Goal: Task Accomplishment & Management: Manage account settings

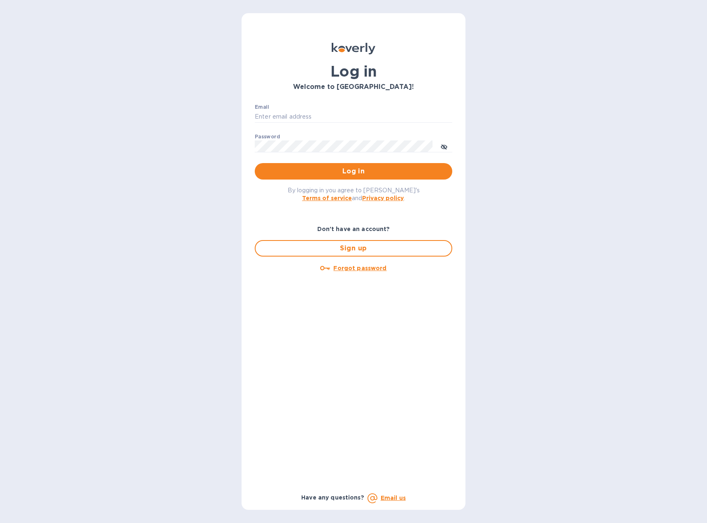
type input "[EMAIL_ADDRESS][DOMAIN_NAME]"
click at [340, 182] on div "By logging in you agree to [PERSON_NAME]'s Terms of service and Privacy policy ." at bounding box center [353, 193] width 211 height 29
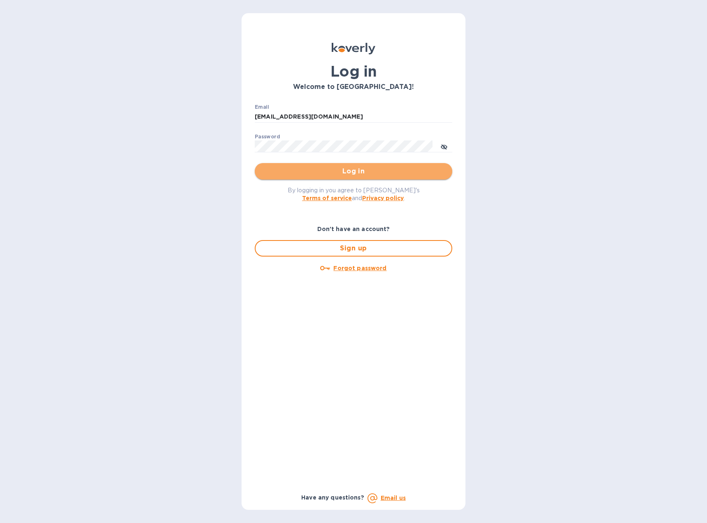
click at [343, 175] on span "Log in" at bounding box center [353, 171] width 184 height 10
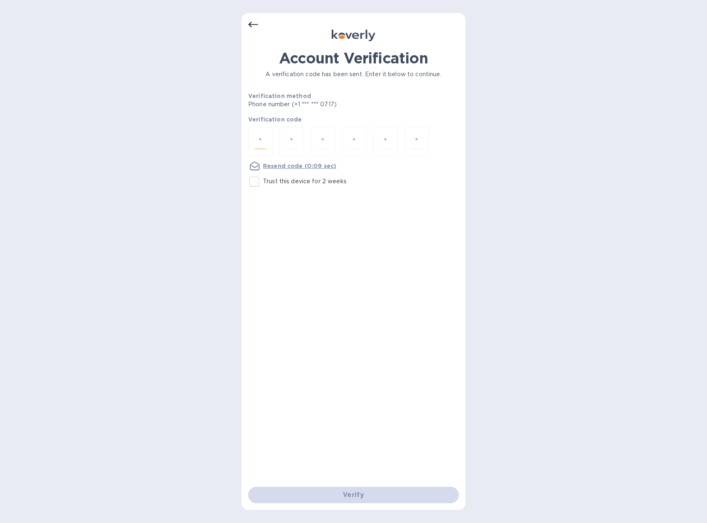
click at [261, 139] on input "number" at bounding box center [260, 141] width 11 height 15
type input "7"
type input "6"
type input "4"
type input "8"
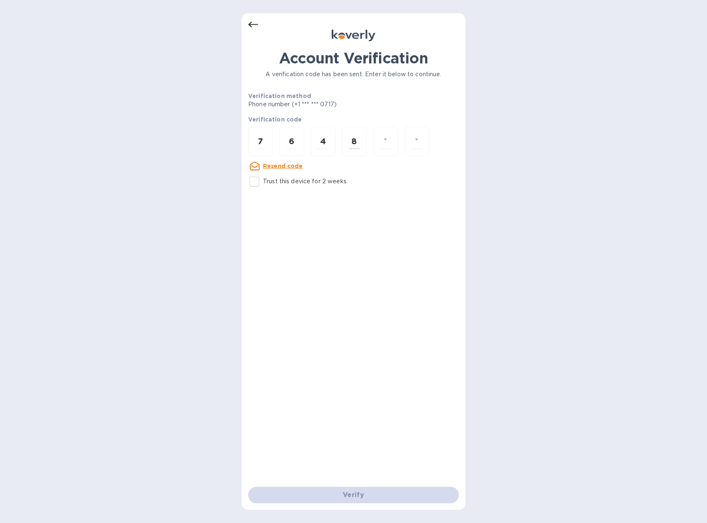
type input "7"
type input "1"
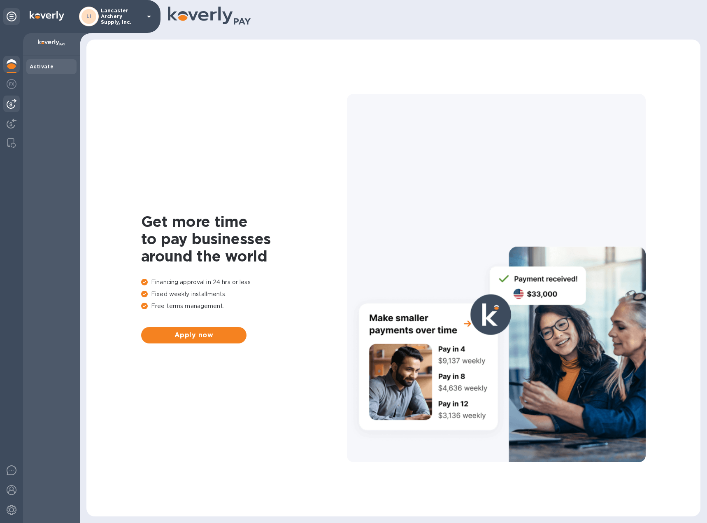
click at [15, 105] on img at bounding box center [12, 104] width 10 height 10
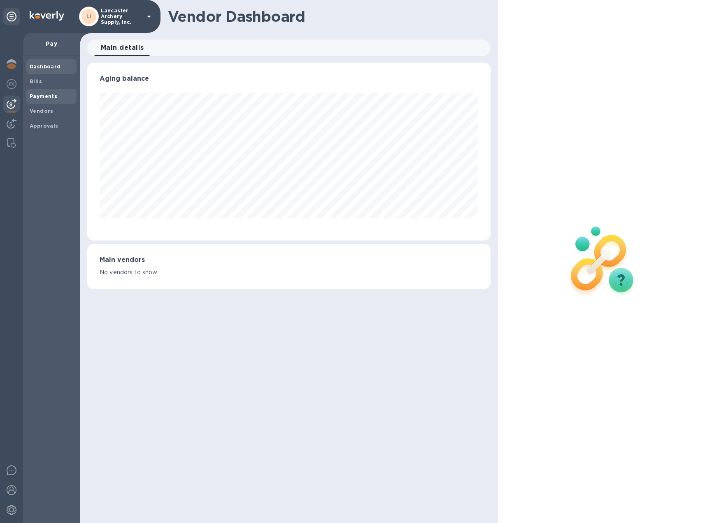
scroll to position [178, 403]
click at [34, 81] on b "Bills" at bounding box center [36, 81] width 12 height 6
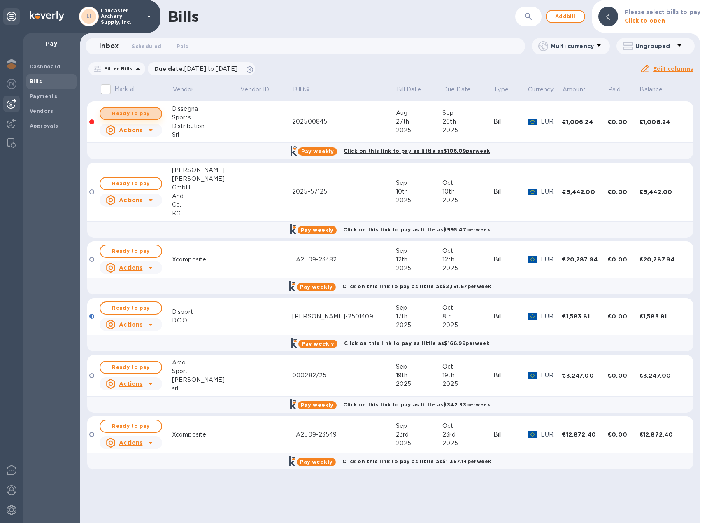
click at [133, 110] on span "Ready to pay" at bounding box center [131, 114] width 48 height 10
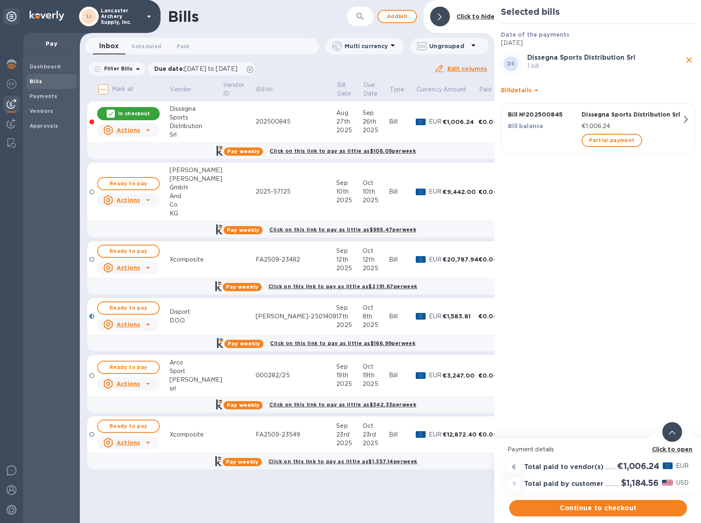
click at [669, 431] on icon at bounding box center [672, 433] width 7 height 4
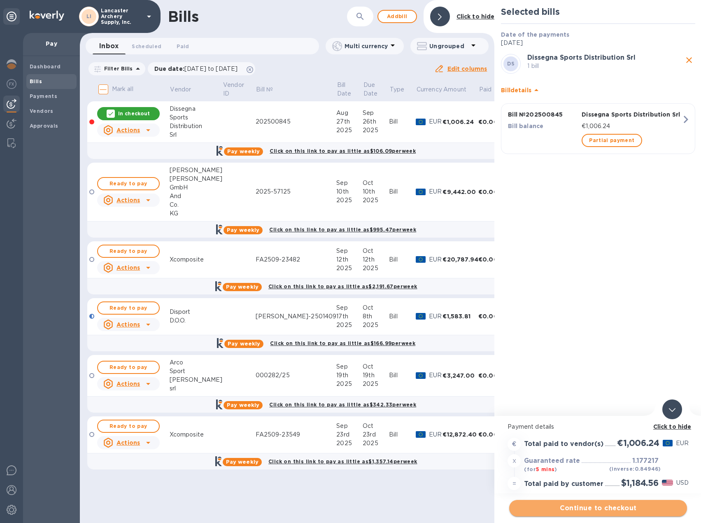
click at [610, 505] on span "Continue to checkout" at bounding box center [598, 508] width 165 height 10
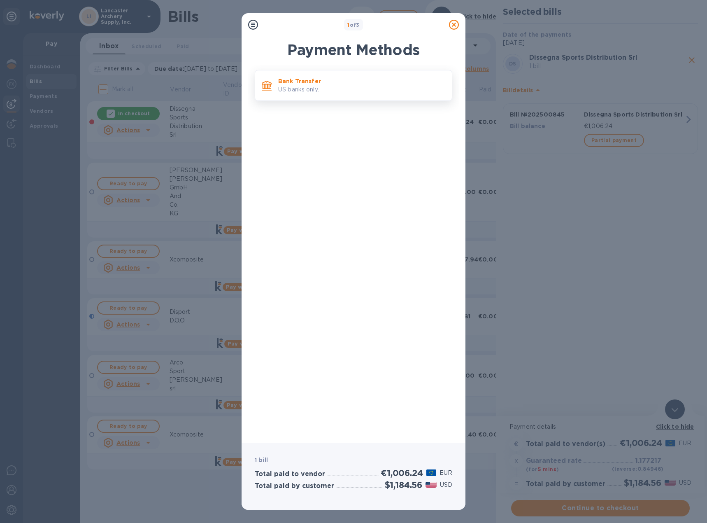
click at [329, 97] on div "Bank Transfer US banks only." at bounding box center [362, 85] width 174 height 23
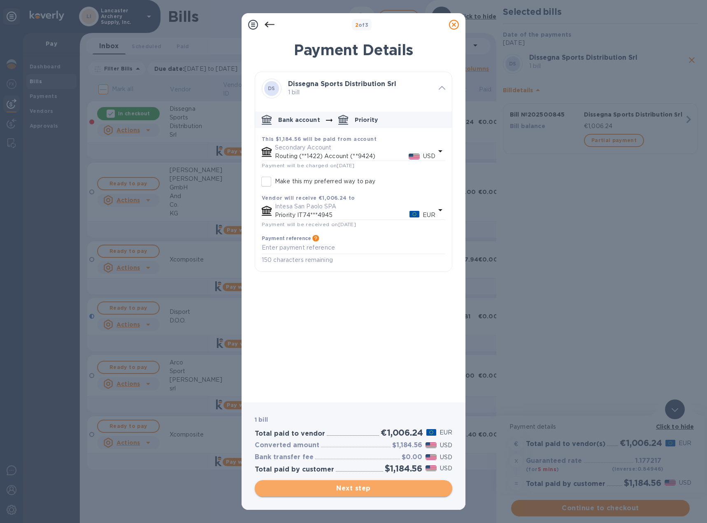
click at [355, 490] on span "Next step" at bounding box center [353, 488] width 184 height 10
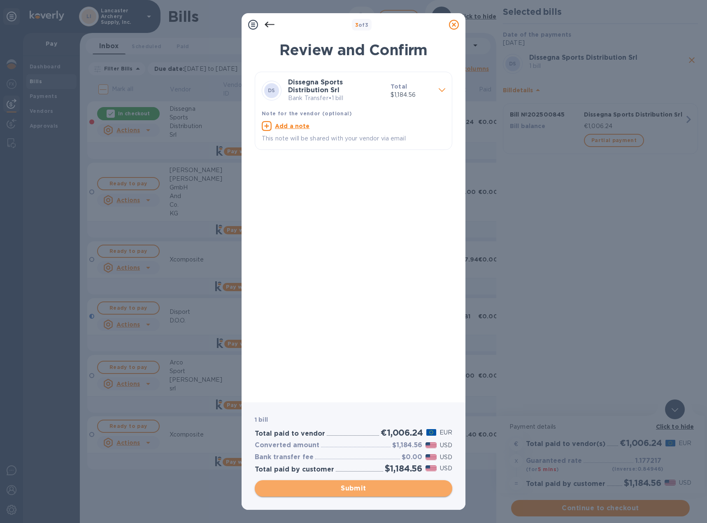
click at [355, 490] on span "Submit" at bounding box center [353, 488] width 184 height 10
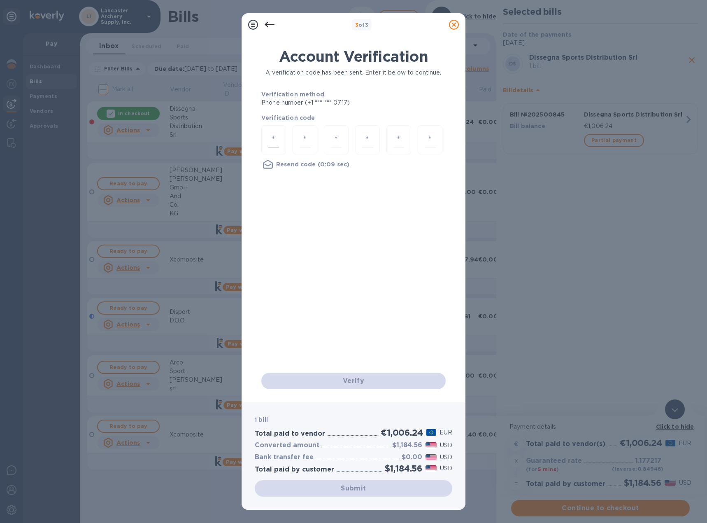
click at [267, 143] on div at bounding box center [273, 139] width 25 height 29
type input "3"
type input "4"
type input "2"
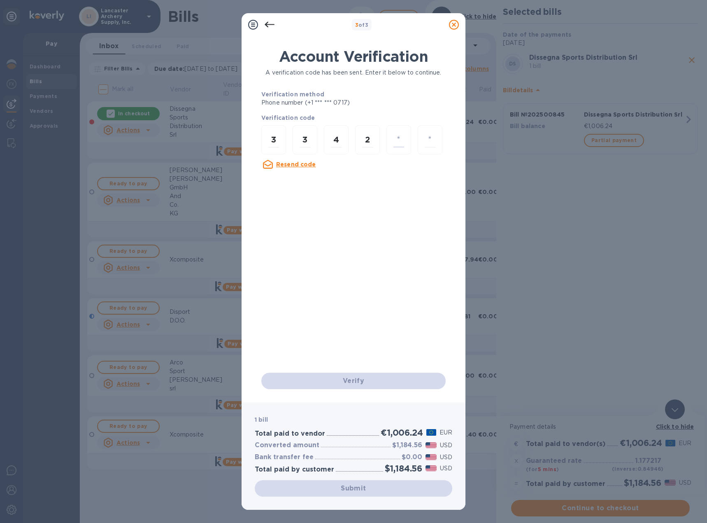
type input "6"
type input "2"
click at [343, 380] on div "Verify" at bounding box center [353, 380] width 191 height 23
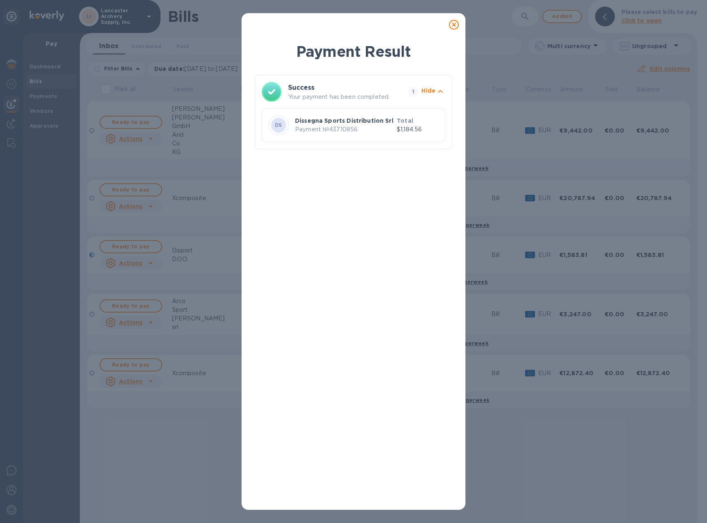
click at [452, 23] on icon at bounding box center [454, 25] width 10 height 10
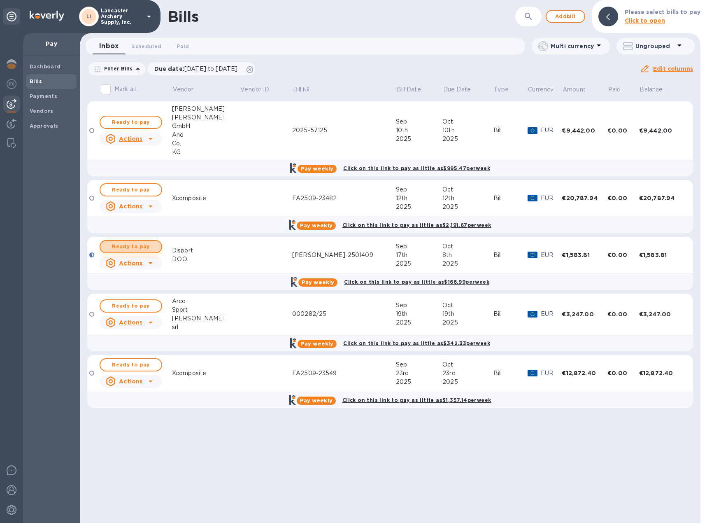
click at [142, 249] on span "Ready to pay" at bounding box center [131, 247] width 48 height 10
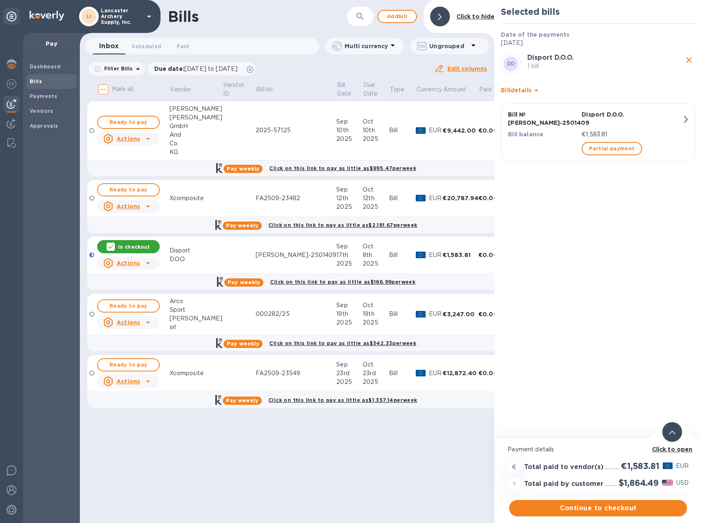
click at [667, 431] on div at bounding box center [672, 432] width 20 height 20
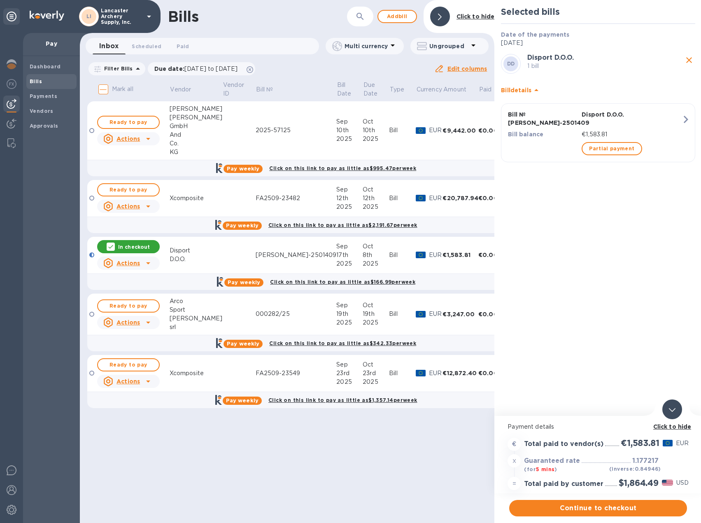
click at [685, 61] on icon "close" at bounding box center [689, 60] width 10 height 10
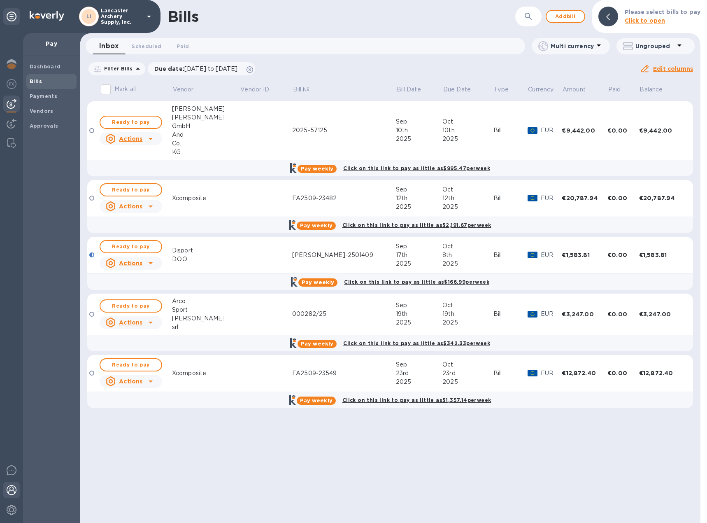
click at [9, 491] on img at bounding box center [12, 490] width 10 height 10
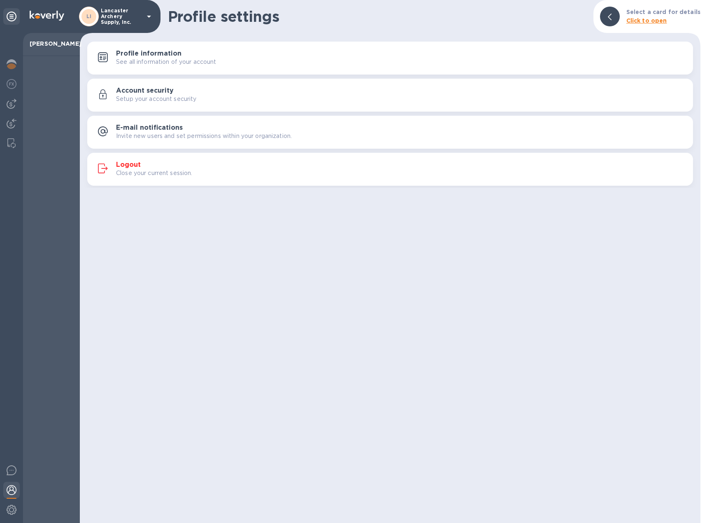
click at [129, 169] on p "Close your current session." at bounding box center [154, 173] width 77 height 9
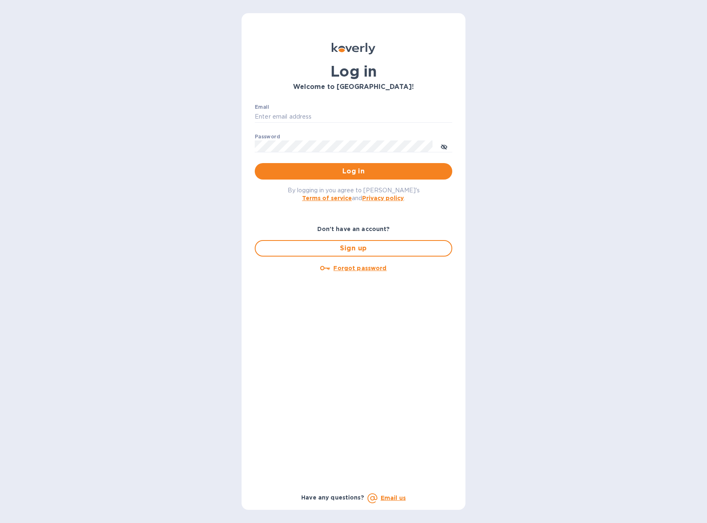
type input "[EMAIL_ADDRESS][DOMAIN_NAME]"
